Goal: Task Accomplishment & Management: Manage account settings

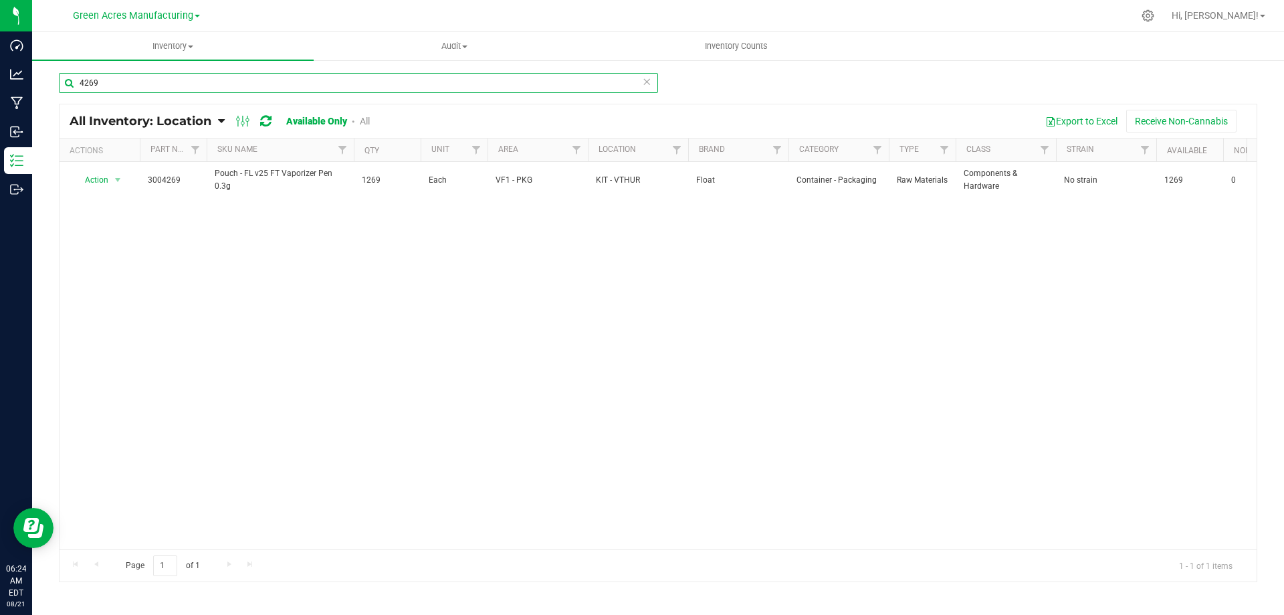
click at [259, 83] on input "4269" at bounding box center [358, 83] width 599 height 20
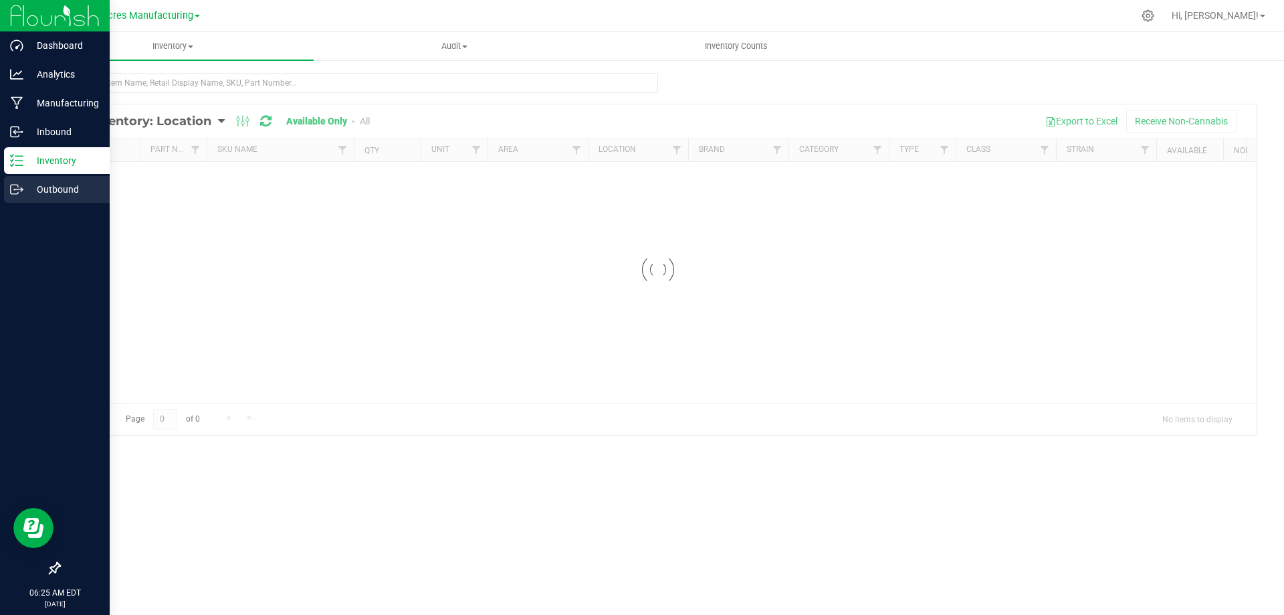
click at [27, 187] on p "Outbound" at bounding box center [63, 189] width 80 height 16
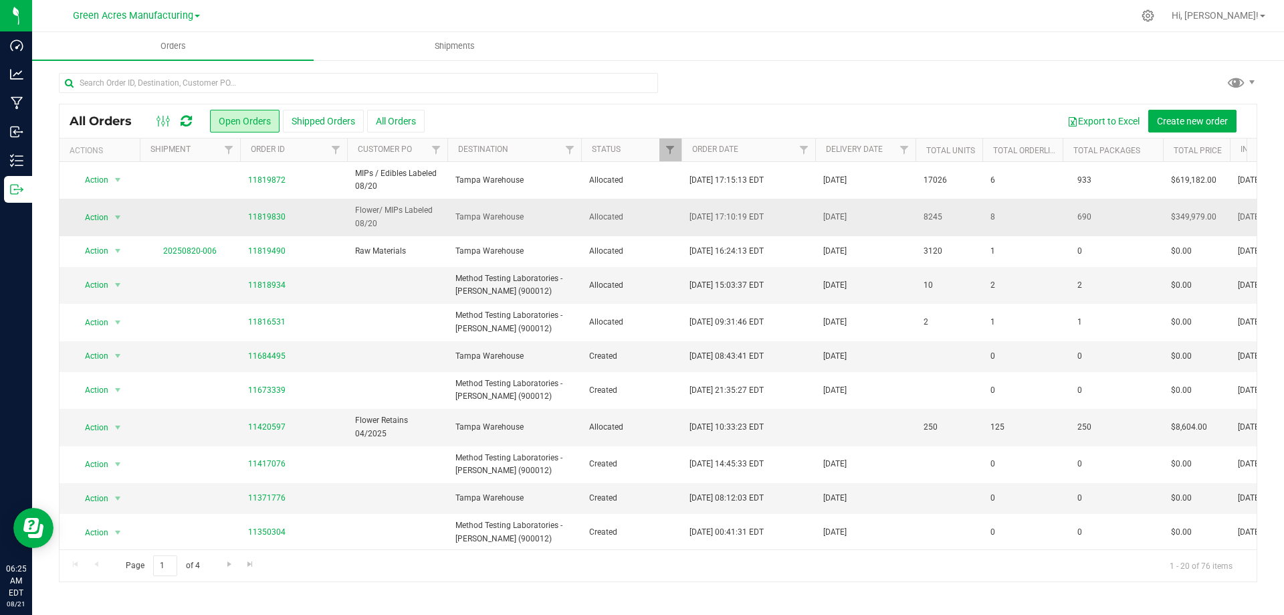
click at [533, 215] on span "Tampa Warehouse" at bounding box center [514, 217] width 118 height 13
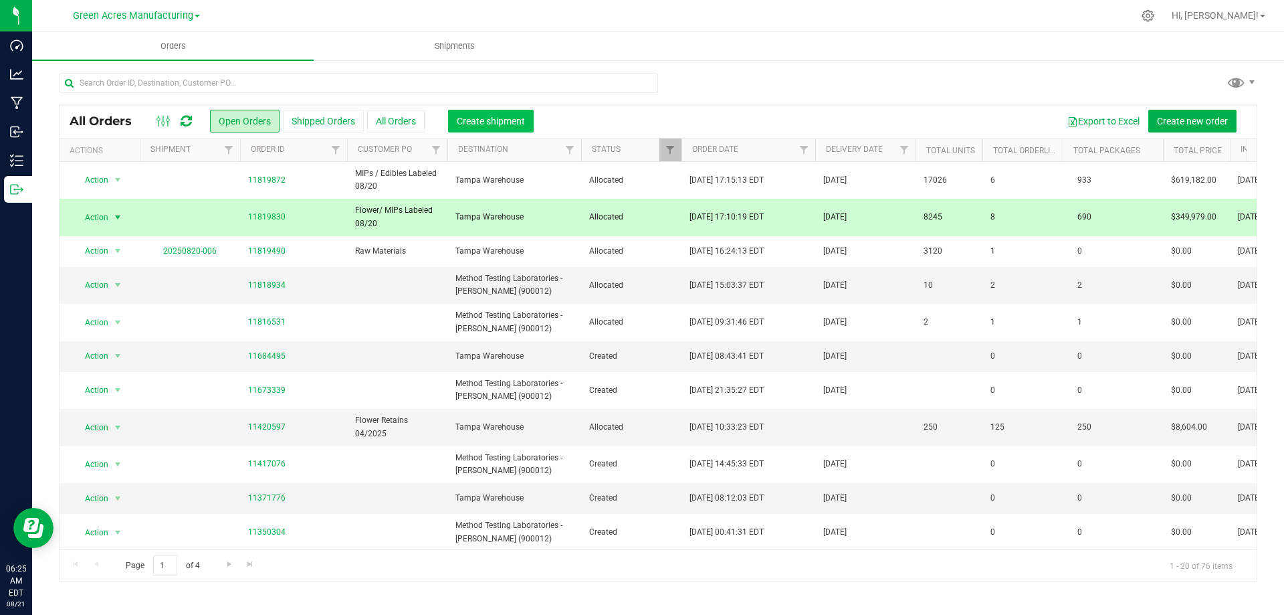
click at [518, 125] on span "Create shipment" at bounding box center [491, 121] width 68 height 11
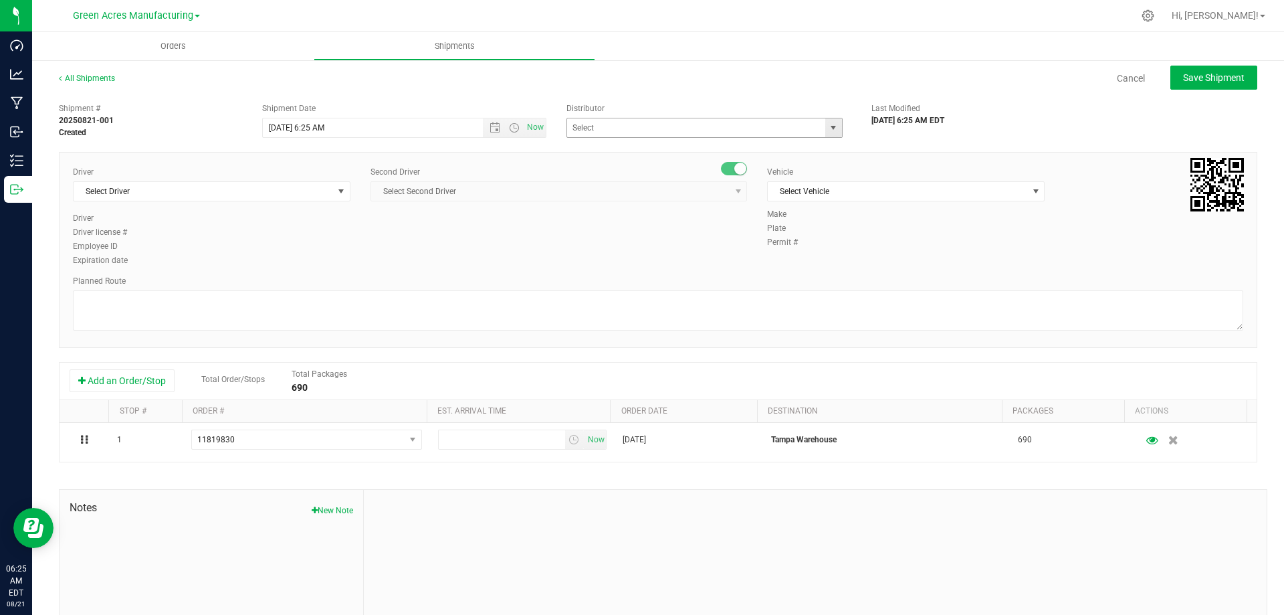
click at [828, 128] on span "select" at bounding box center [833, 127] width 11 height 11
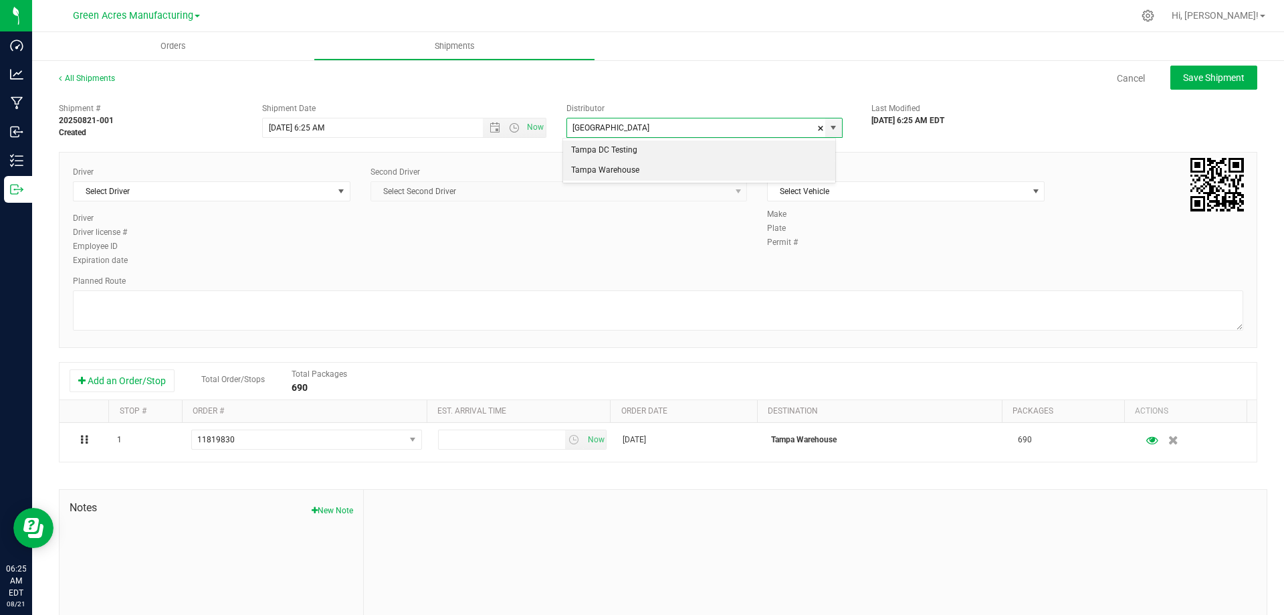
click at [786, 167] on li "Tampa Warehouse" at bounding box center [699, 170] width 272 height 20
type input "Tampa Warehouse"
click at [327, 187] on span "Select Driver" at bounding box center [203, 191] width 259 height 19
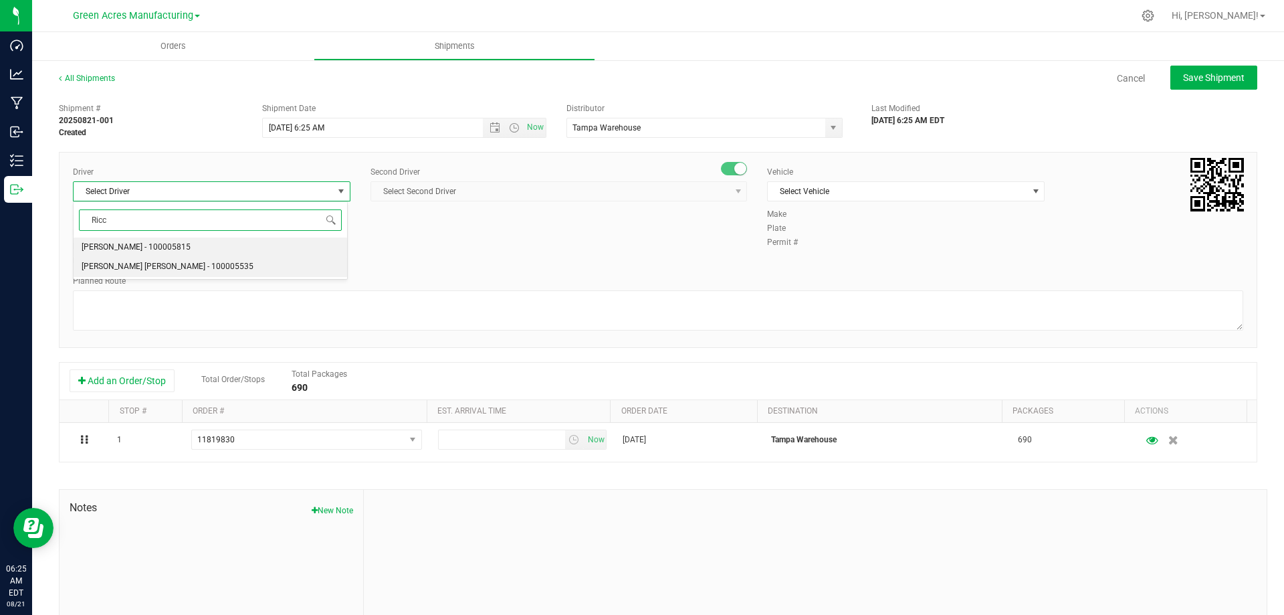
click at [290, 271] on li "Riccardo Young Reyes - 100005535" at bounding box center [211, 267] width 274 height 20
type input "Ricc"
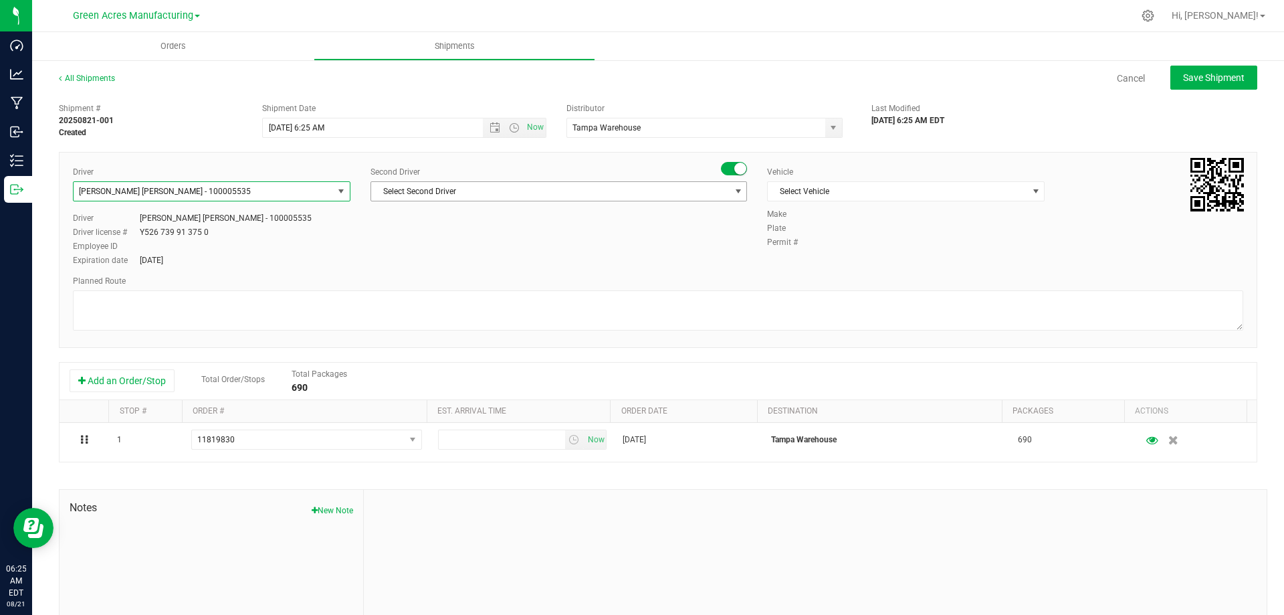
click at [733, 193] on span "select" at bounding box center [738, 191] width 11 height 11
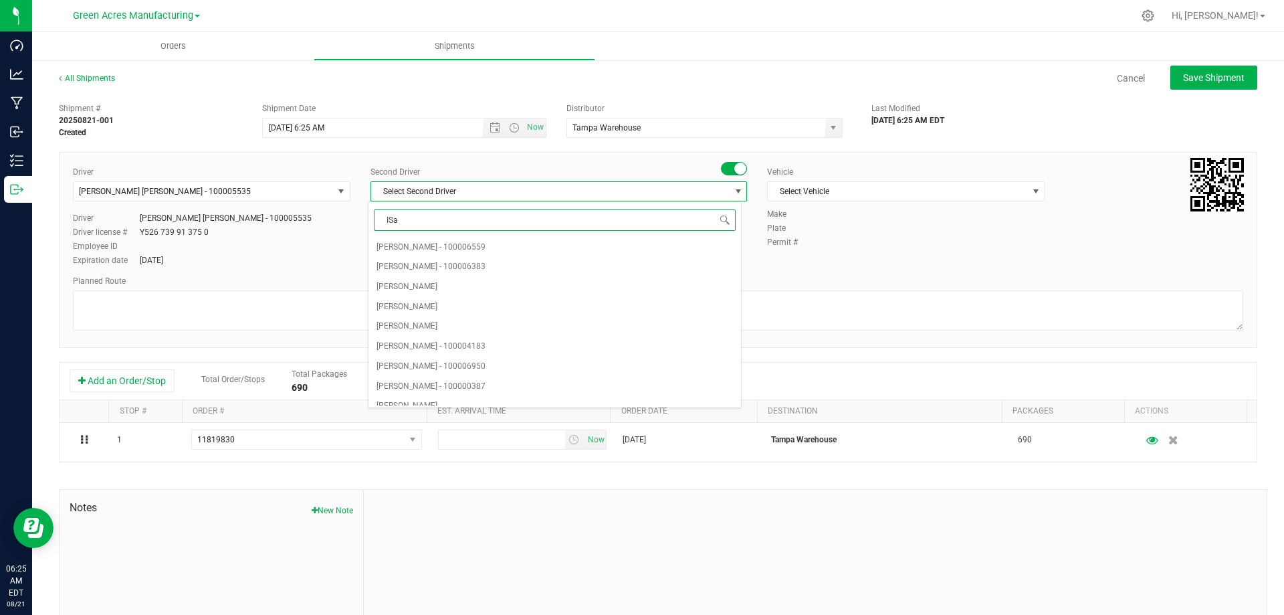
type input "ISaa"
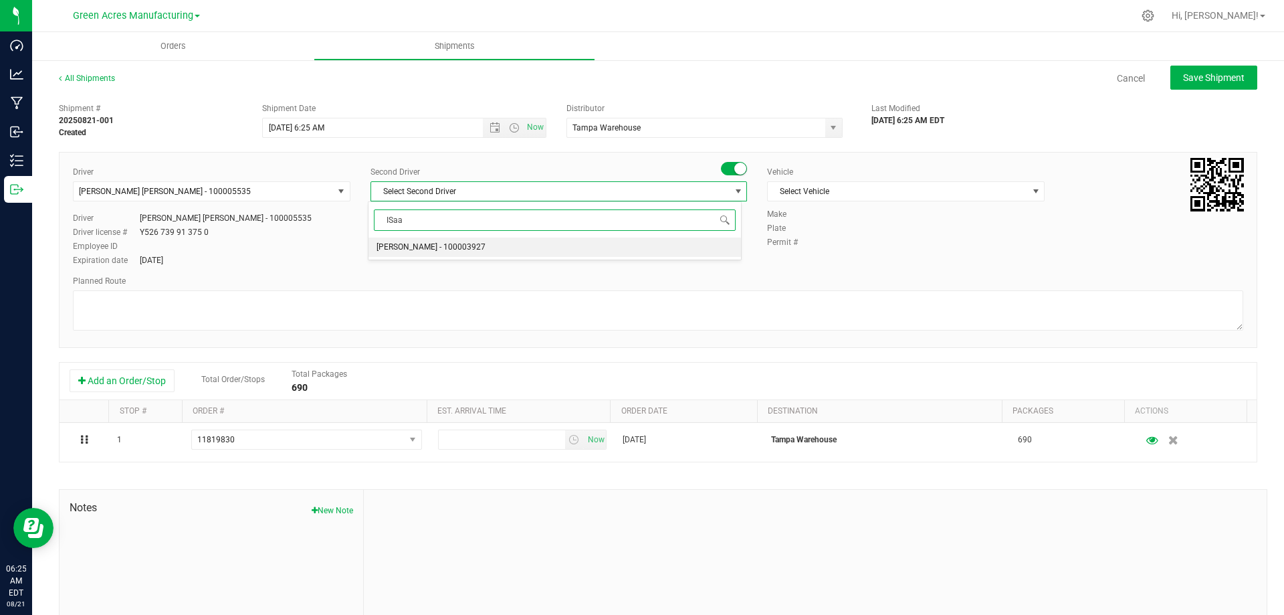
click at [661, 251] on li "Isaac Nunez Collado - 100003927" at bounding box center [554, 247] width 372 height 20
click at [1030, 192] on span "select" at bounding box center [1035, 191] width 11 height 11
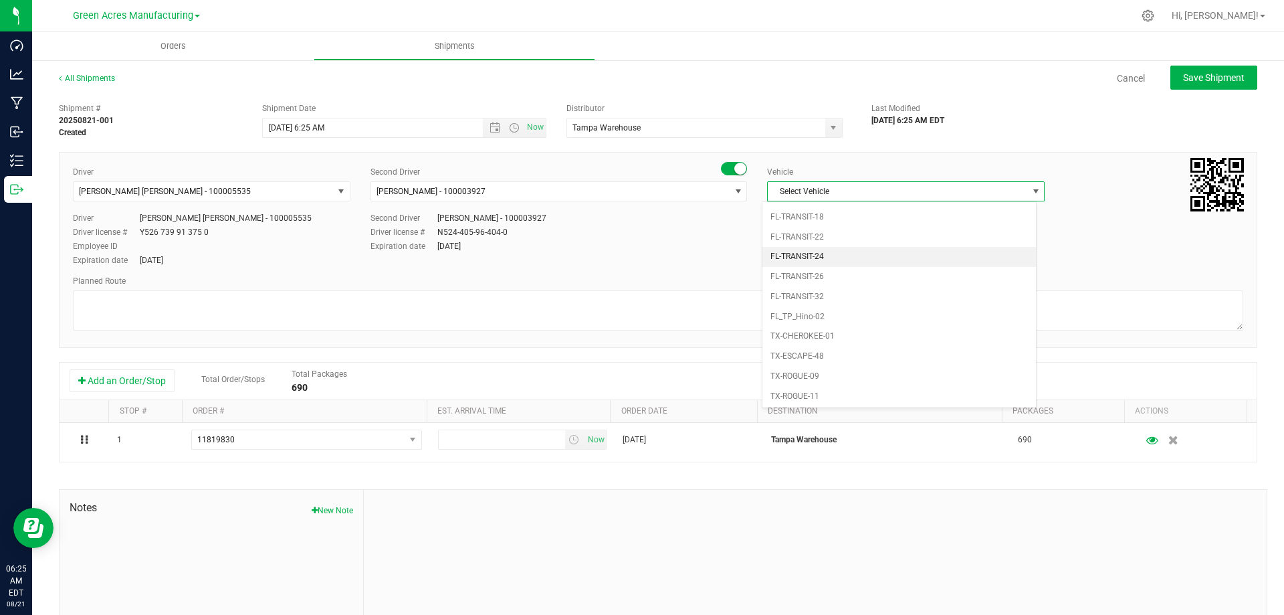
scroll to position [952, 0]
click at [970, 239] on li "FL_TP_Hino-02" at bounding box center [899, 237] width 274 height 20
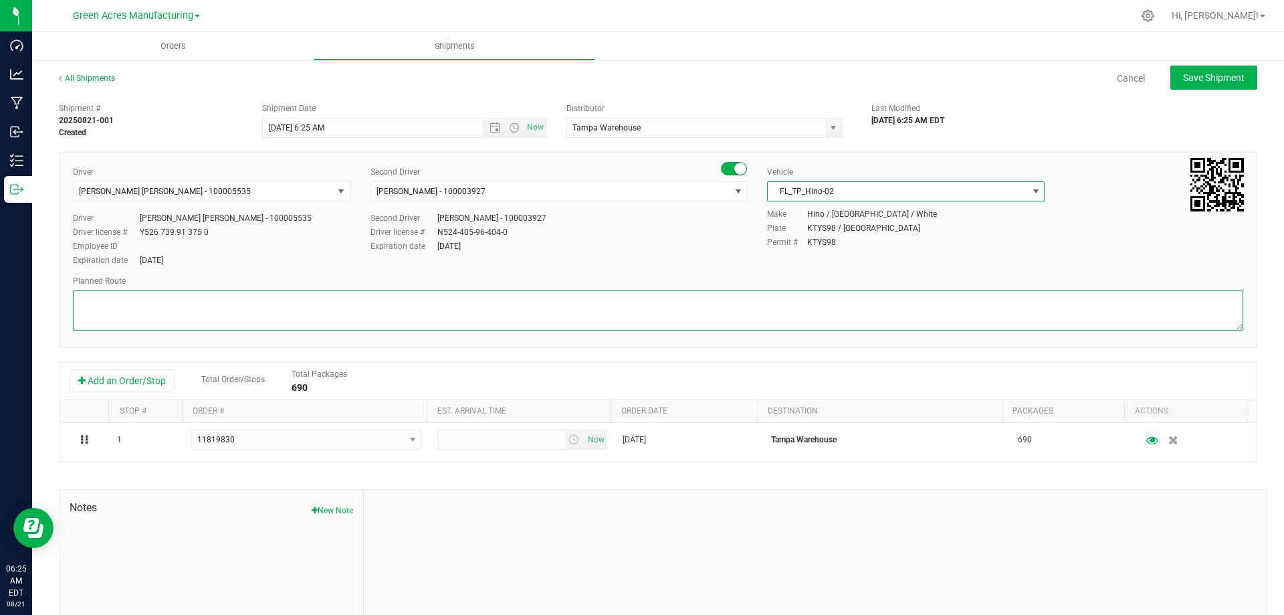
click at [551, 308] on textarea at bounding box center [658, 310] width 1170 height 40
click at [514, 127] on span "Open the time view" at bounding box center [514, 127] width 11 height 11
type textarea "Tampa Warehouse"
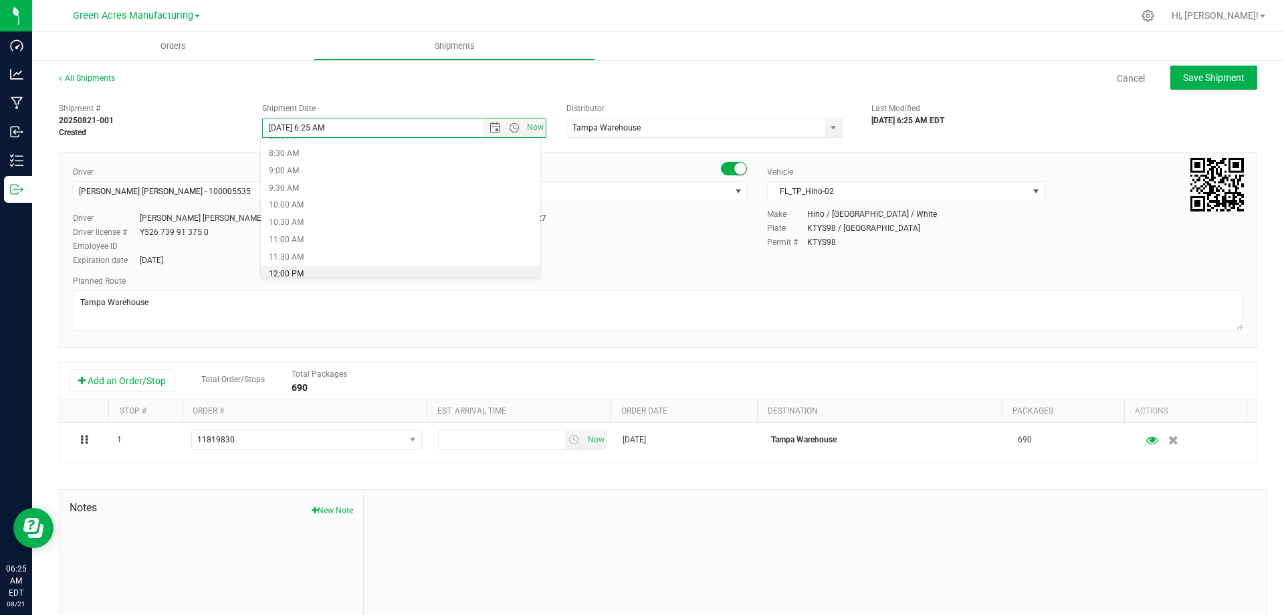
scroll to position [267, 0]
click at [409, 152] on li "8:00 AM" at bounding box center [401, 156] width 280 height 17
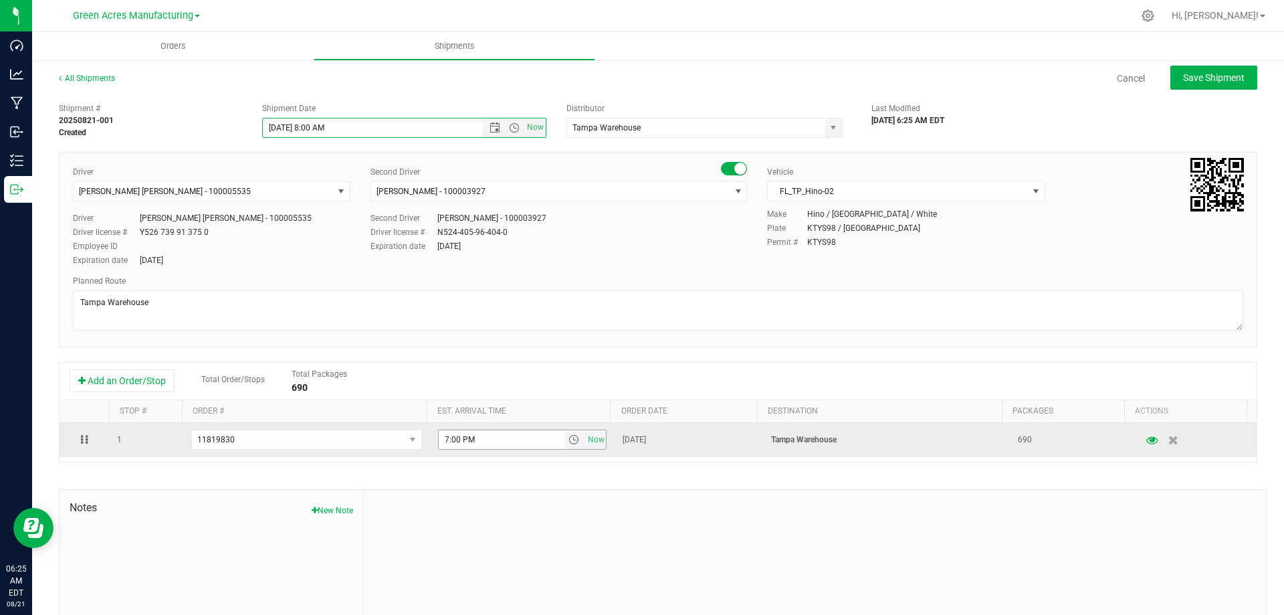
click at [568, 439] on span "select" at bounding box center [573, 439] width 11 height 11
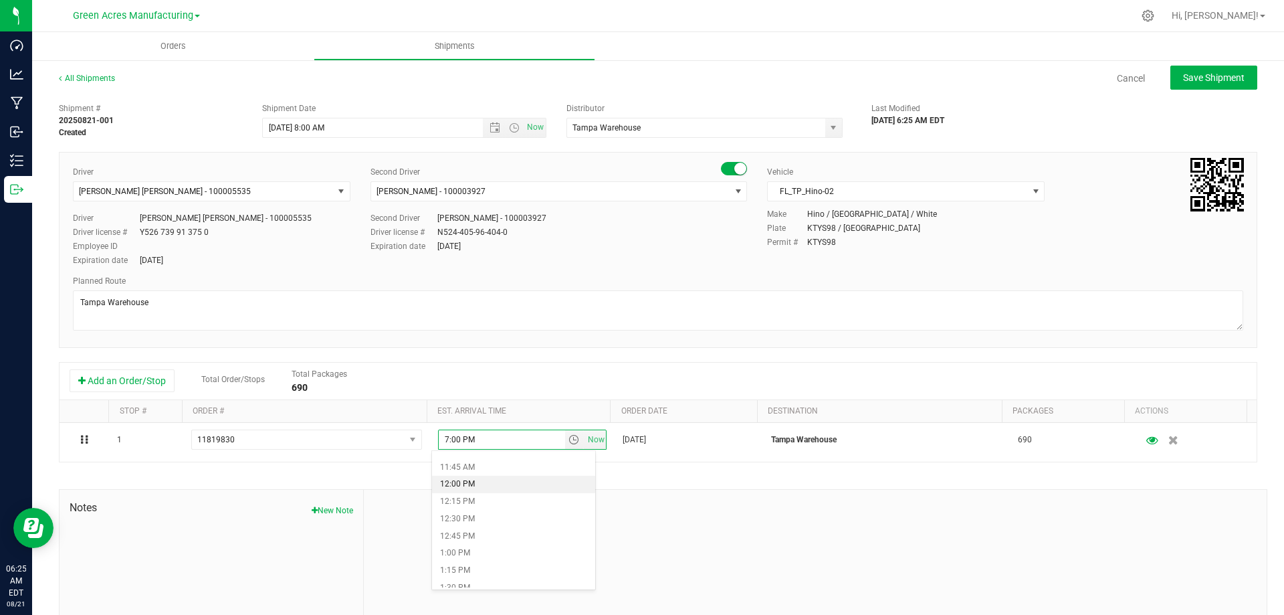
scroll to position [736, 0]
click at [497, 481] on li "11:00 AM" at bounding box center [513, 482] width 163 height 17
click at [657, 251] on div "Expiration date Nov 4, 2030" at bounding box center [558, 246] width 376 height 12
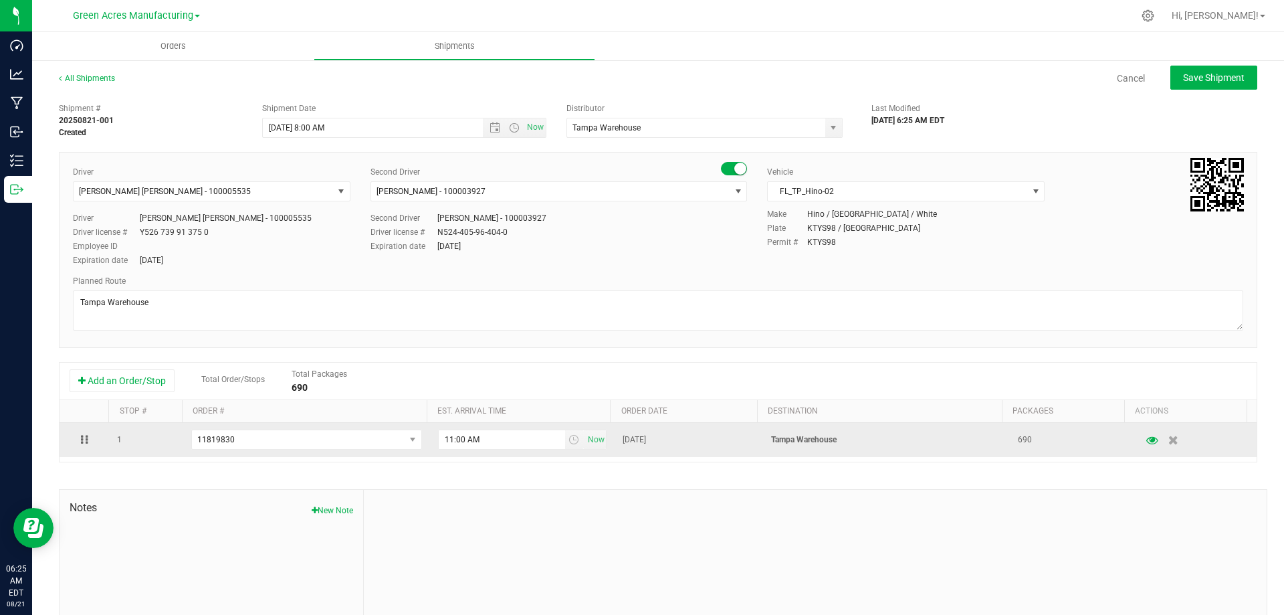
click at [784, 469] on div "Shipment # 20250821-001 Created Shipment Date 8/21/2025 8:00 AM Now Distributor…" at bounding box center [658, 382] width 1198 height 573
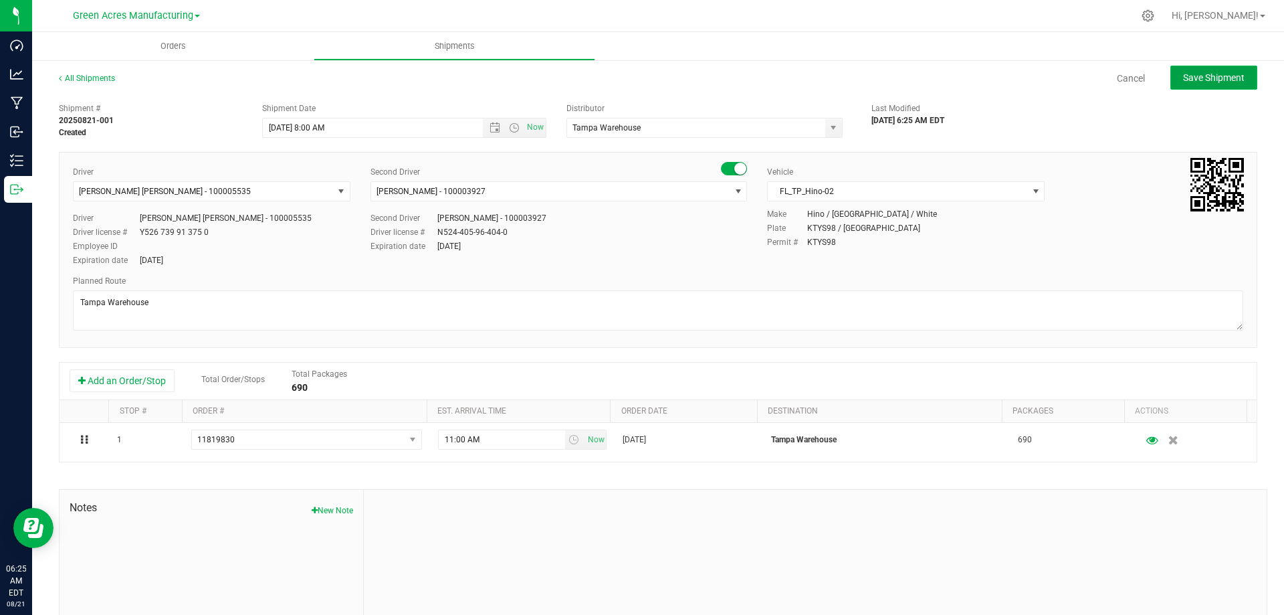
click at [1214, 78] on span "Save Shipment" at bounding box center [1214, 77] width 62 height 11
type input "8/21/2025 12:00 PM"
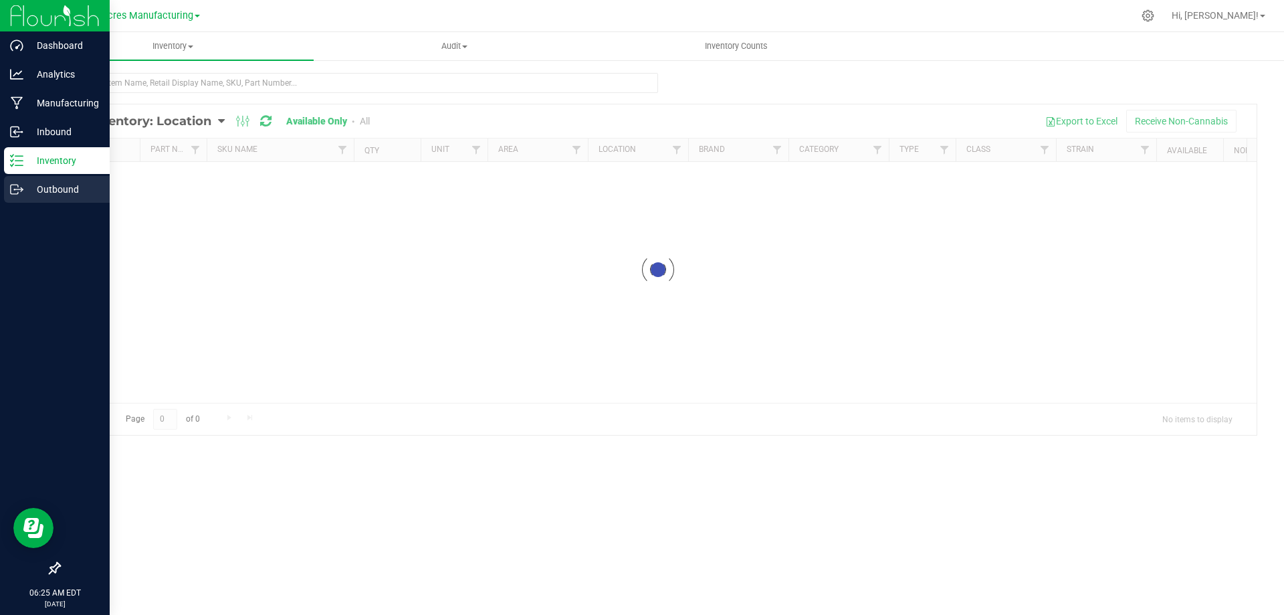
click at [21, 192] on icon at bounding box center [16, 189] width 13 height 13
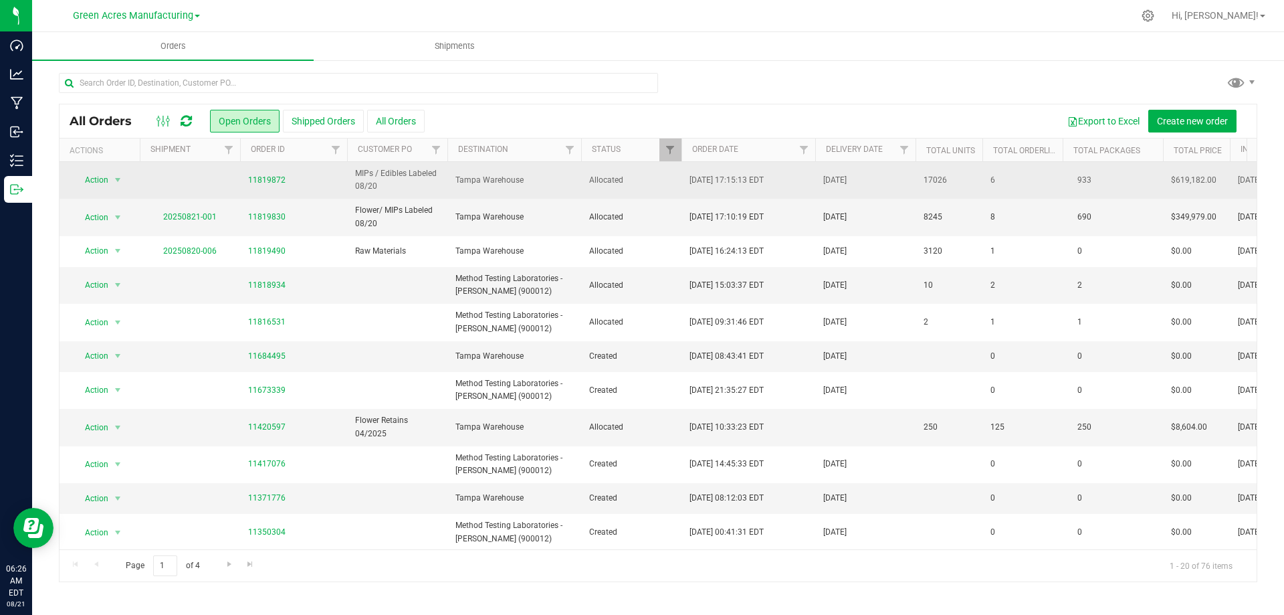
click at [530, 172] on td "Tampa Warehouse" at bounding box center [514, 180] width 134 height 37
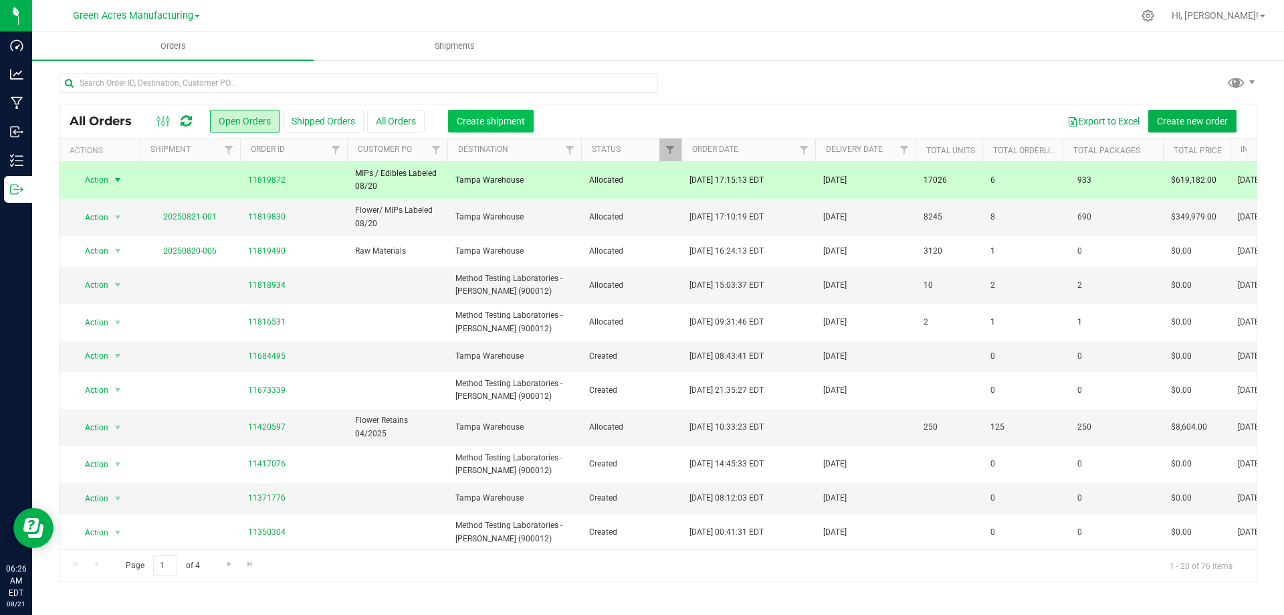
click at [500, 120] on span "Create shipment" at bounding box center [491, 121] width 68 height 11
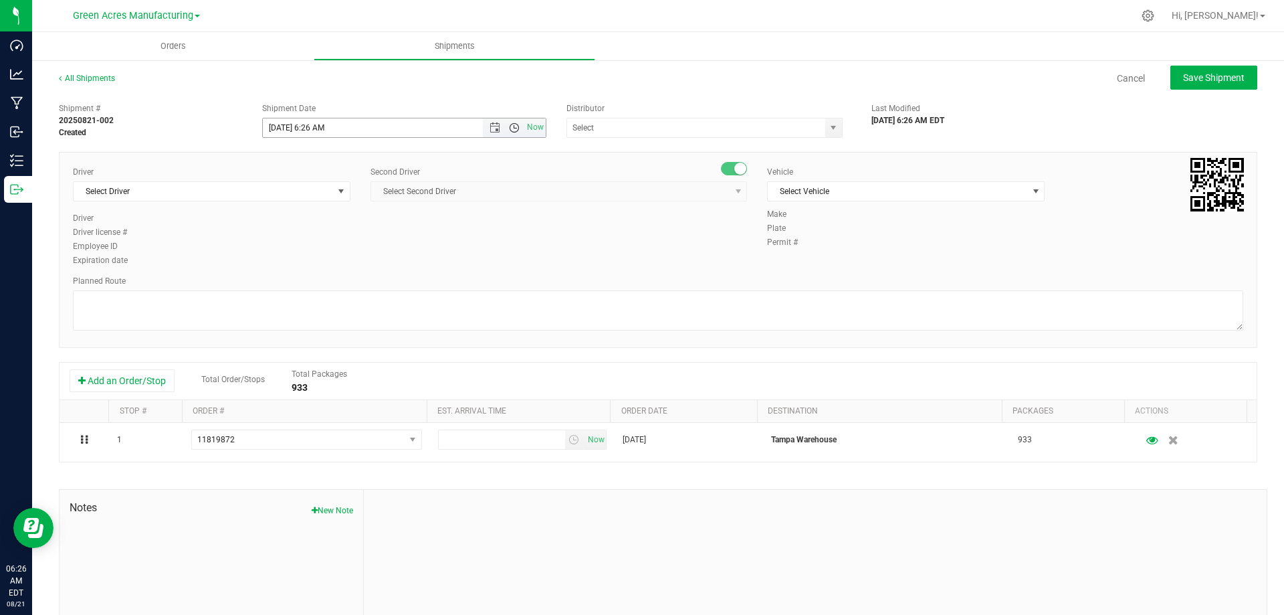
click at [509, 128] on span "Open the time view" at bounding box center [514, 127] width 11 height 11
click at [454, 225] on li "7:30 PM" at bounding box center [401, 217] width 280 height 17
click at [509, 129] on span "Open the time view" at bounding box center [514, 127] width 11 height 11
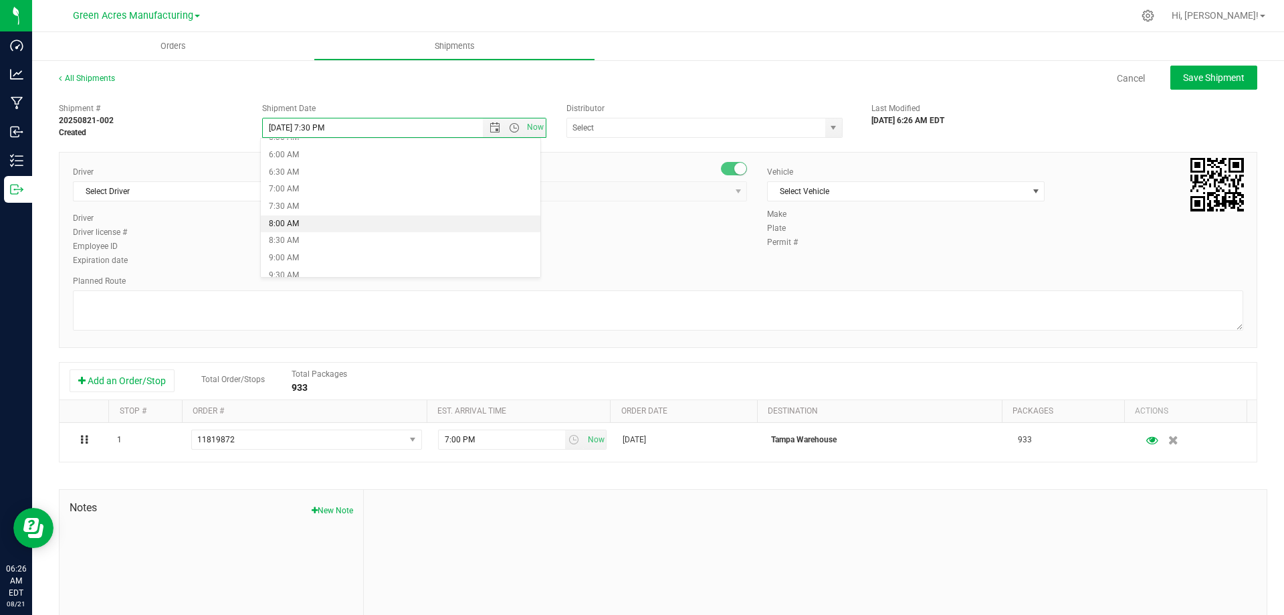
click at [342, 223] on li "8:00 AM" at bounding box center [401, 223] width 280 height 17
type input "8/21/2025 8:00 AM"
click at [828, 132] on span "select" at bounding box center [833, 127] width 11 height 11
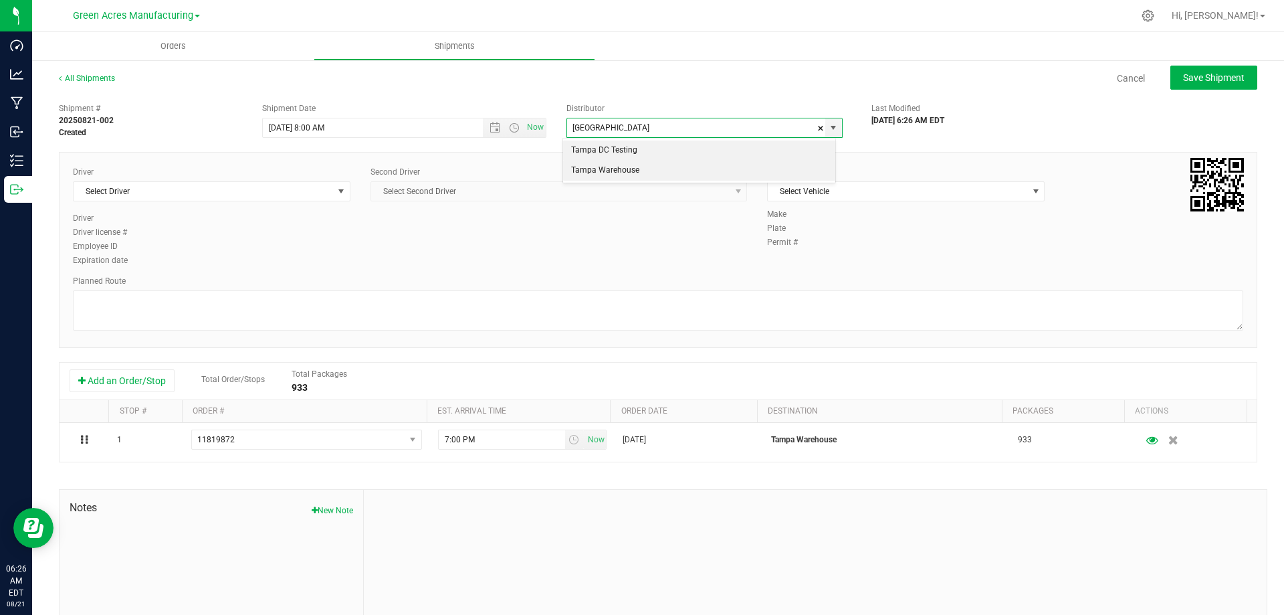
click at [779, 174] on li "Tampa Warehouse" at bounding box center [699, 170] width 272 height 20
type input "Tampa Warehouse"
click at [341, 191] on span "select" at bounding box center [341, 191] width 11 height 11
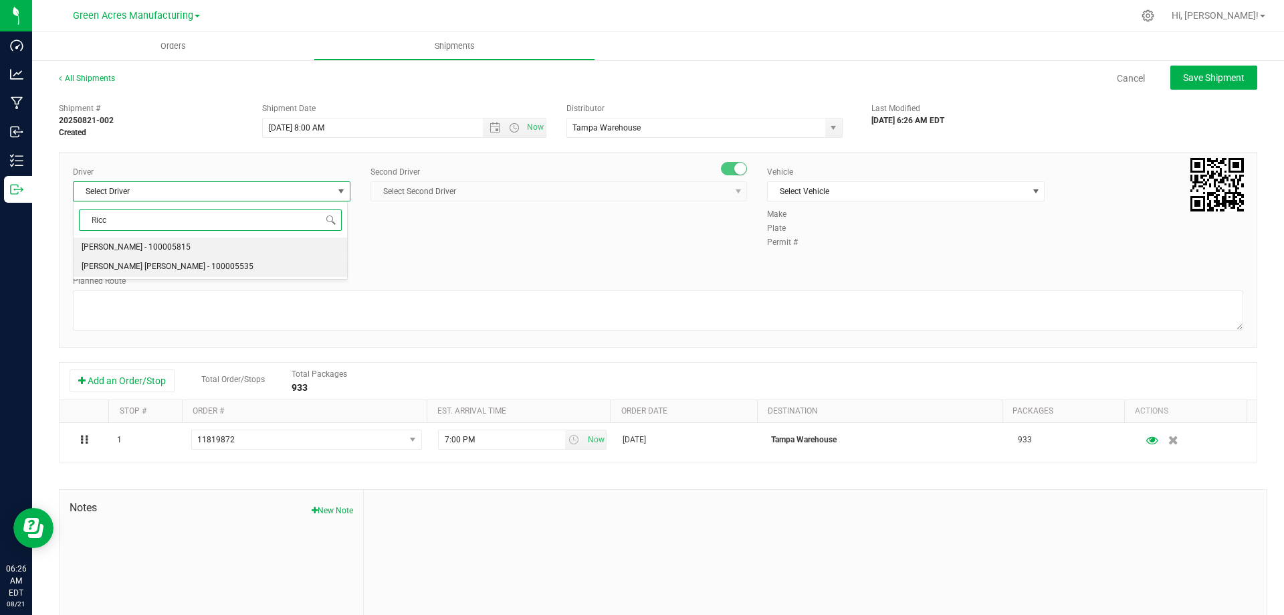
click at [294, 264] on li "Riccardo Young Reyes - 100005535" at bounding box center [211, 267] width 274 height 20
type input "Ricc"
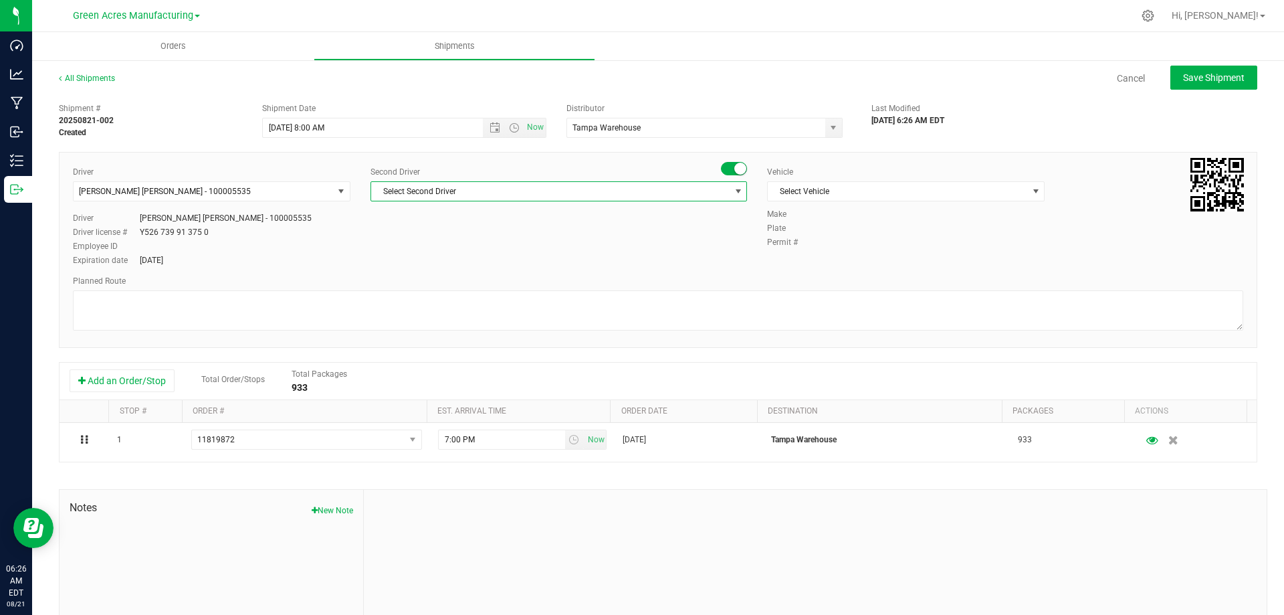
click at [733, 194] on span "select" at bounding box center [738, 191] width 11 height 11
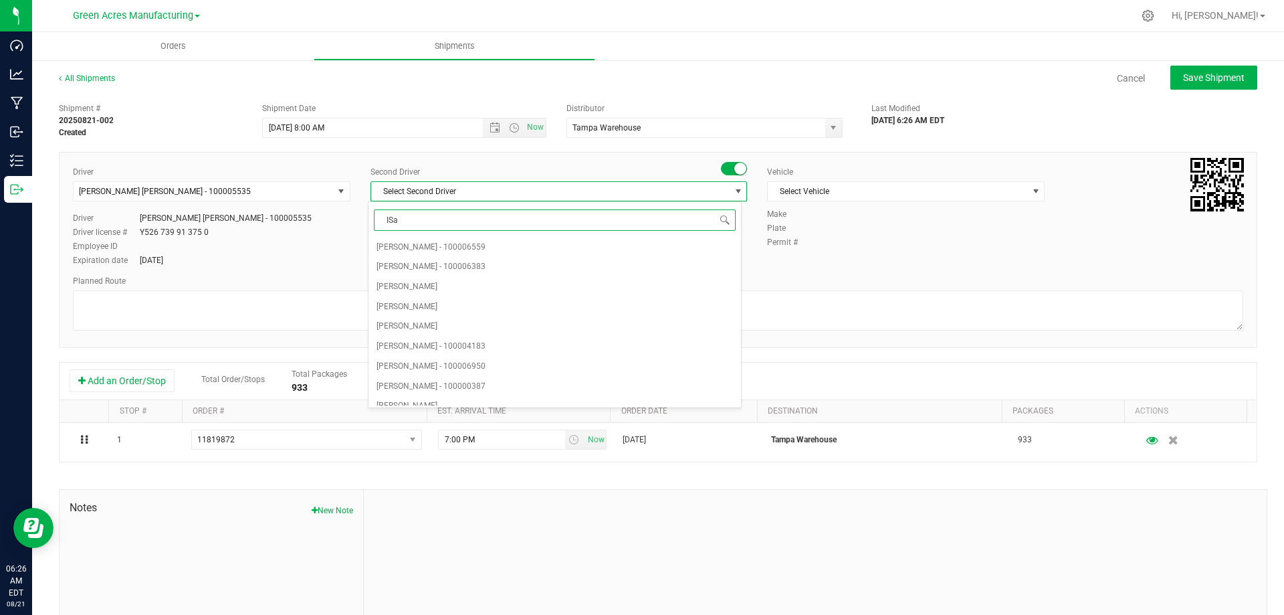
type input "ISaa"
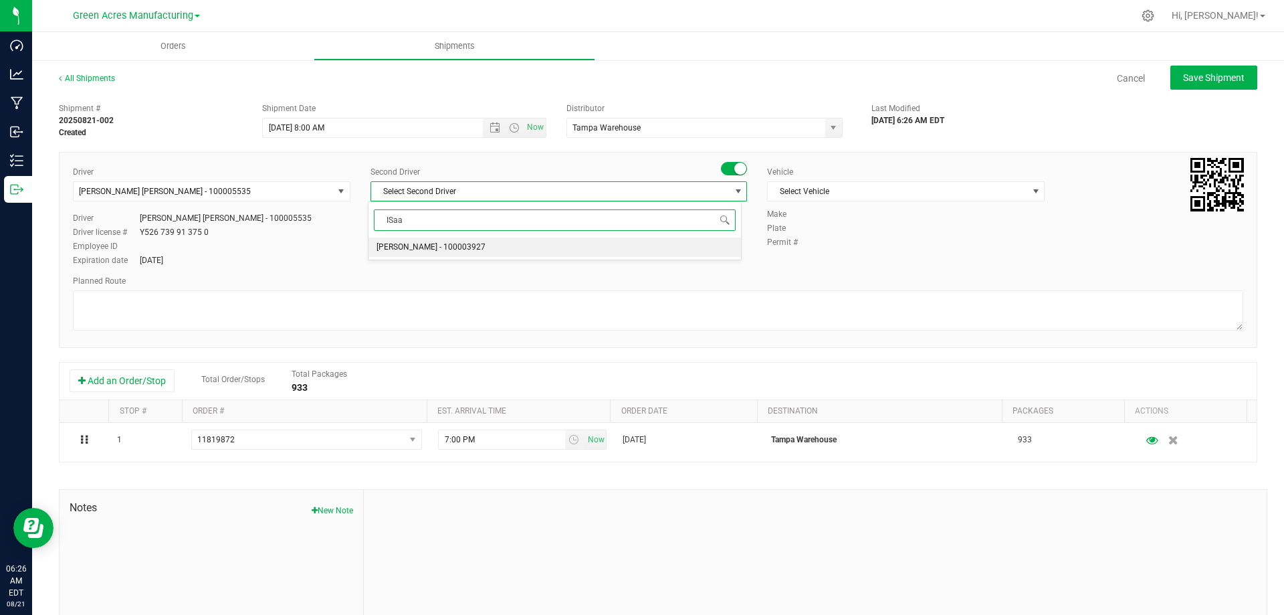
click at [647, 245] on li "Isaac Nunez Collado - 100003927" at bounding box center [554, 247] width 372 height 20
click at [1039, 193] on div "Vehicle Select Vehicle Select Vehicle BT Vehicle FL-CHEROKEE-02 FL-E-450-01 FL-…" at bounding box center [906, 187] width 298 height 42
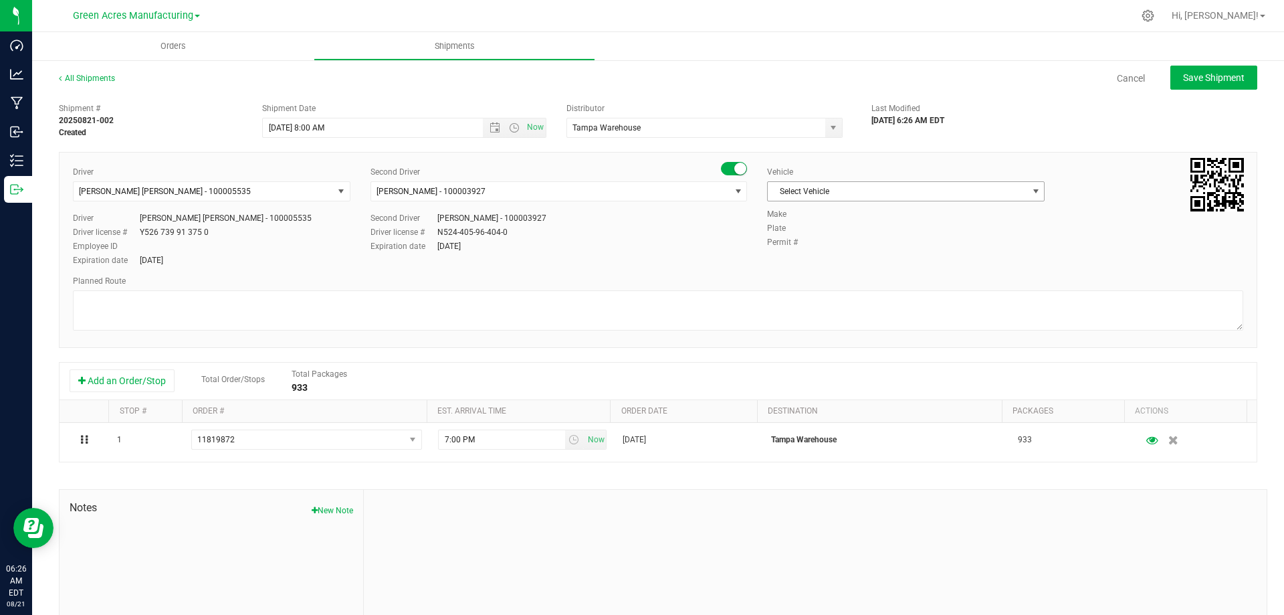
click at [1017, 195] on span "Select Vehicle" at bounding box center [897, 191] width 259 height 19
click at [892, 297] on li "FL_TP_Hino-02" at bounding box center [899, 300] width 274 height 20
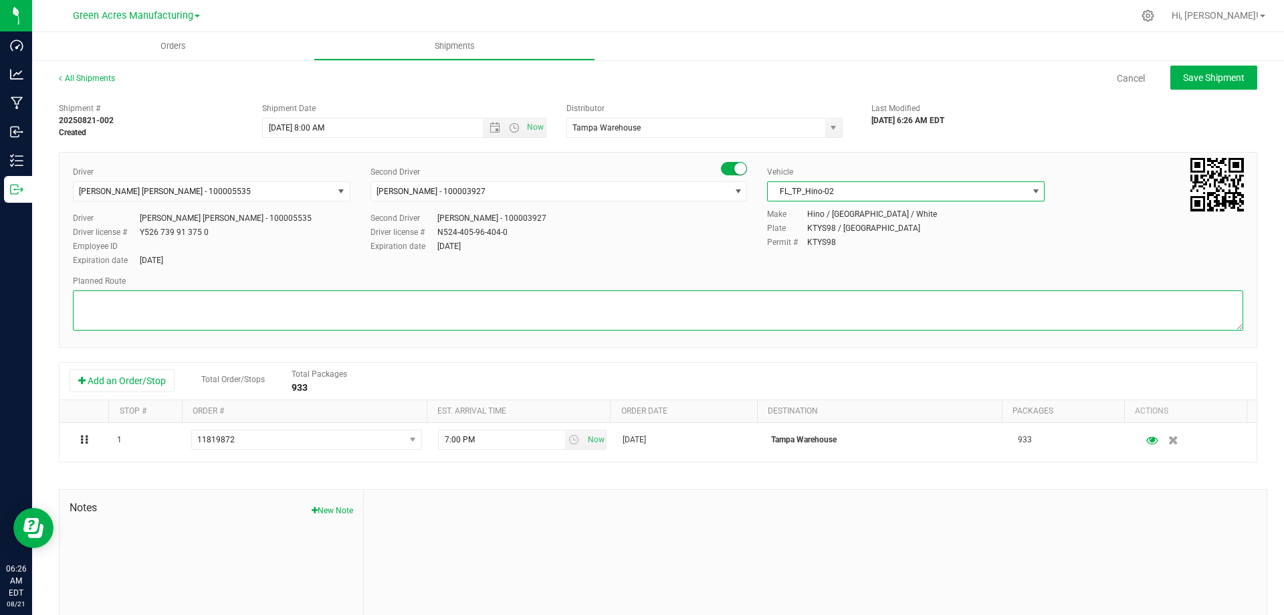
click at [490, 314] on textarea at bounding box center [658, 310] width 1170 height 40
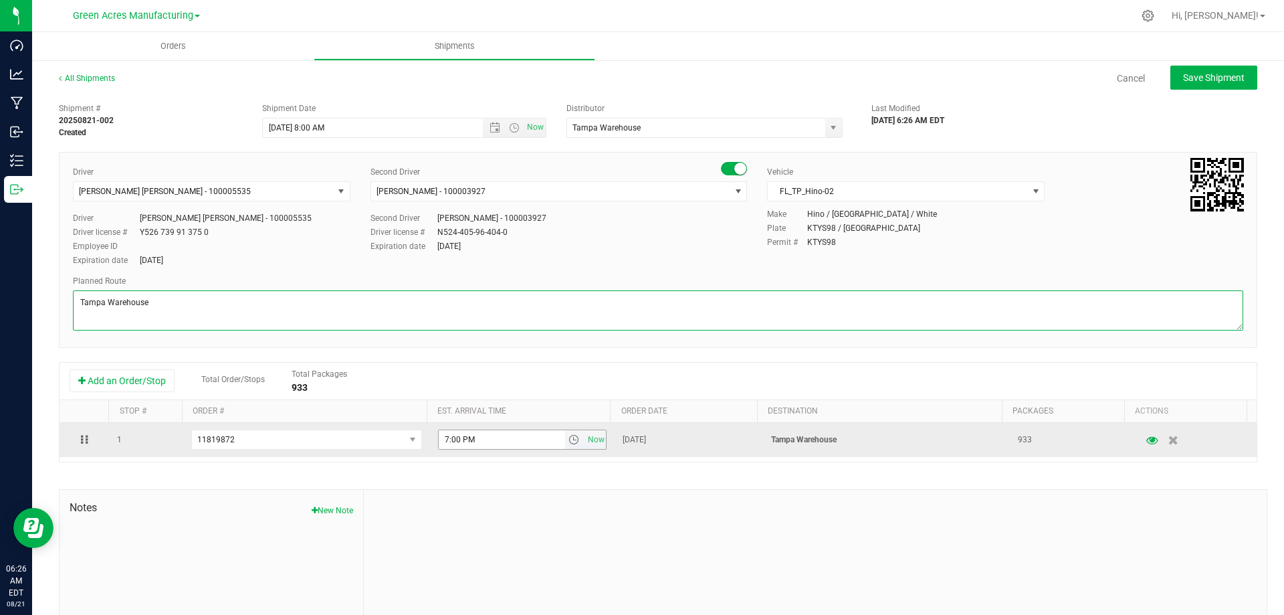
click at [568, 446] on span "select" at bounding box center [574, 439] width 19 height 19
type textarea "Tampa Warehouse"
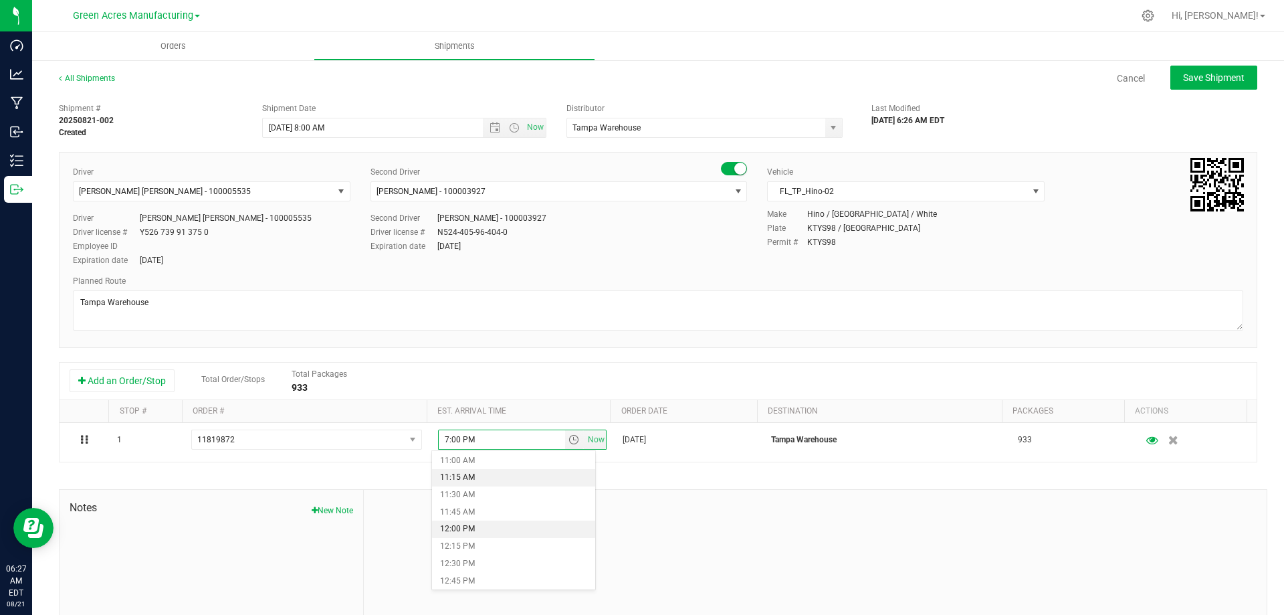
scroll to position [736, 0]
click at [503, 485] on li "11:00 AM" at bounding box center [513, 482] width 163 height 17
click at [710, 238] on div "Second Driver Isaac Nunez Collado - 100003927 Driver license # N524-405-96-404-…" at bounding box center [558, 232] width 376 height 40
click at [1210, 89] on button "Save Shipment" at bounding box center [1213, 78] width 87 height 24
type input "8/21/2025 12:00 PM"
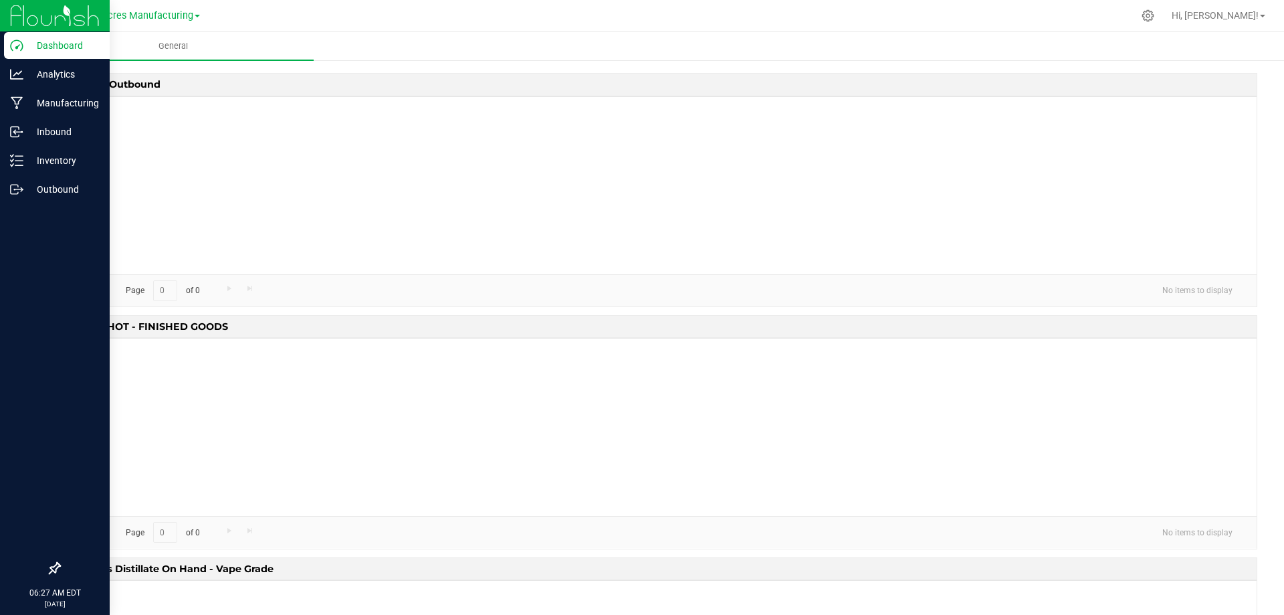
click at [21, 41] on icon at bounding box center [16, 44] width 13 height 11
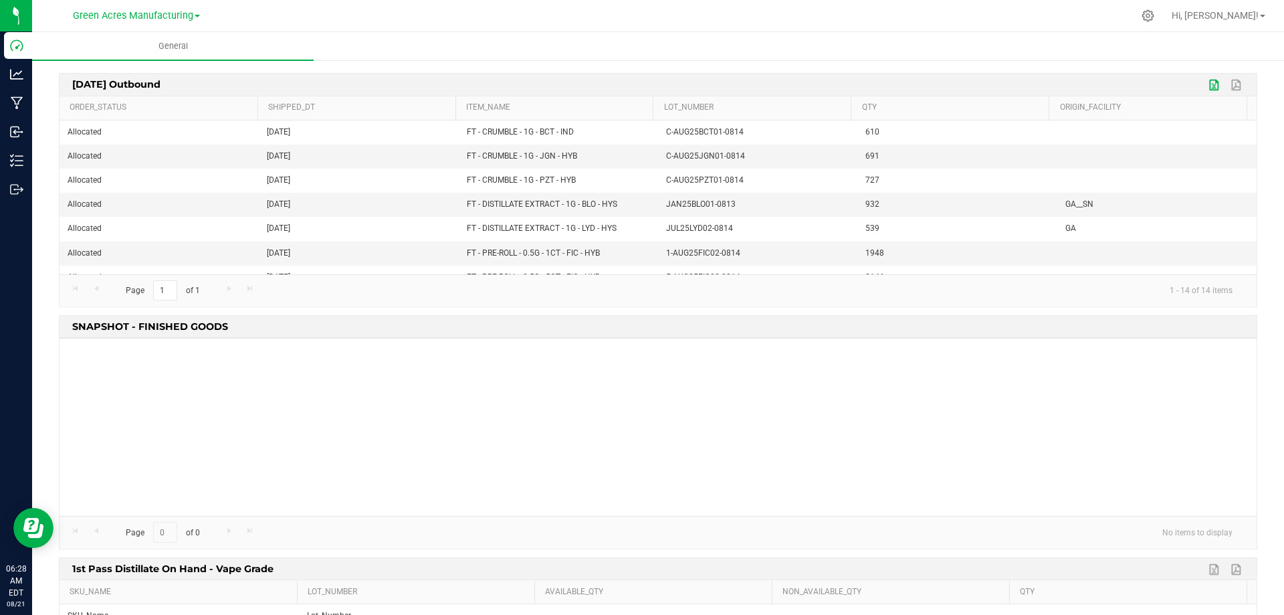
click at [1205, 86] on link "Export to Excel" at bounding box center [1215, 84] width 20 height 17
